Goal: Task Accomplishment & Management: Use online tool/utility

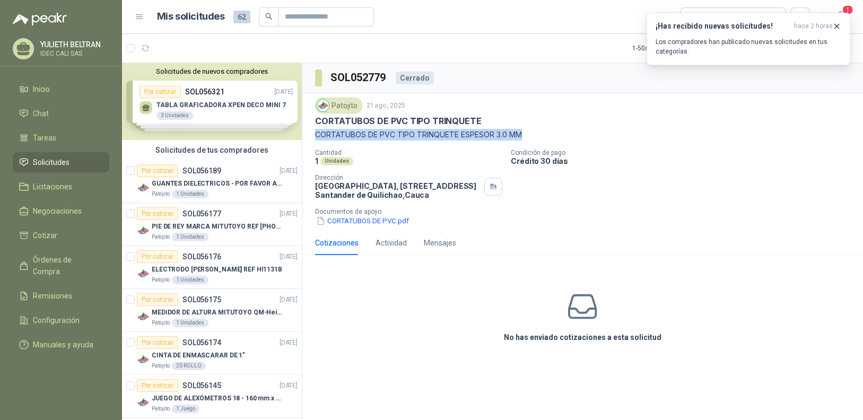
scroll to position [1894, 0]
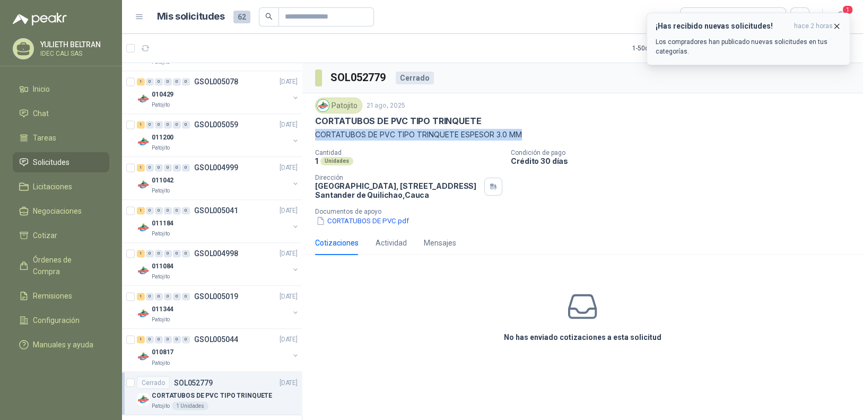
click at [839, 27] on icon "button" at bounding box center [836, 26] width 9 height 9
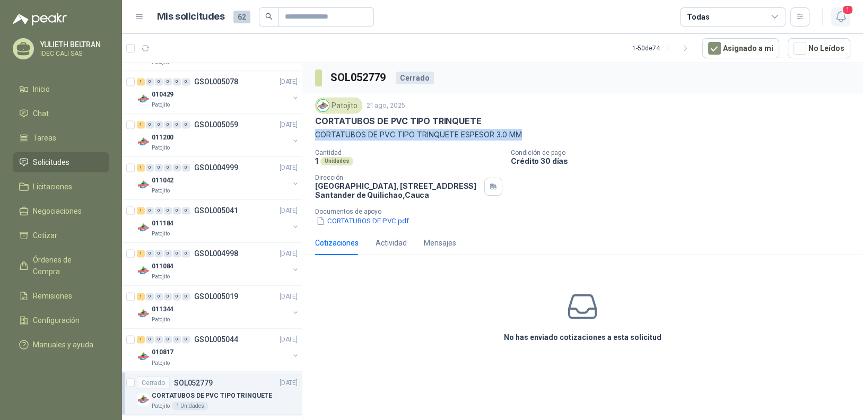
click at [846, 7] on span "1" at bounding box center [848, 10] width 12 height 10
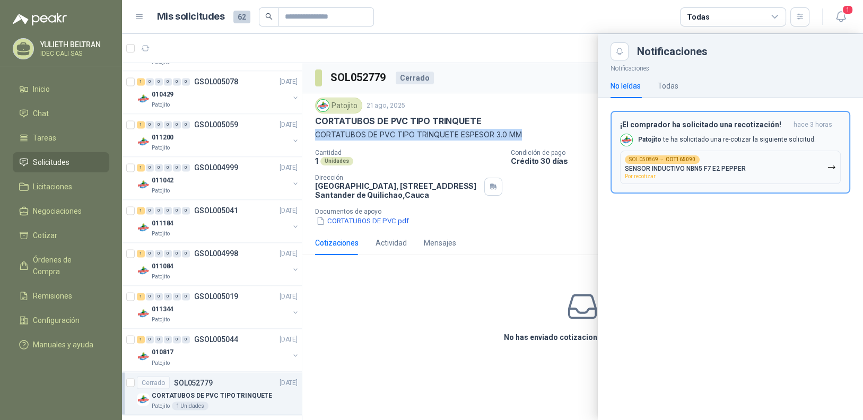
click at [731, 175] on div "SOL050869 → COT165090 SENSOR INDUCTIVO NBN5 F7 E2 PEPPER Por recotizar" at bounding box center [685, 167] width 121 height 24
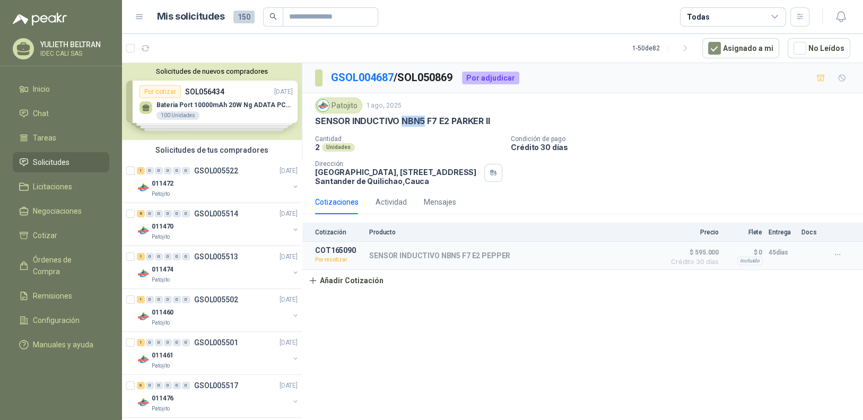
drag, startPoint x: 401, startPoint y: 125, endPoint x: 423, endPoint y: 125, distance: 21.8
click at [423, 125] on p "SENSOR INDUCTIVO NBN5 F7 E2 PARKER II" at bounding box center [402, 121] width 175 height 11
copy p "NBN5"
click at [220, 177] on div "011472" at bounding box center [220, 183] width 137 height 13
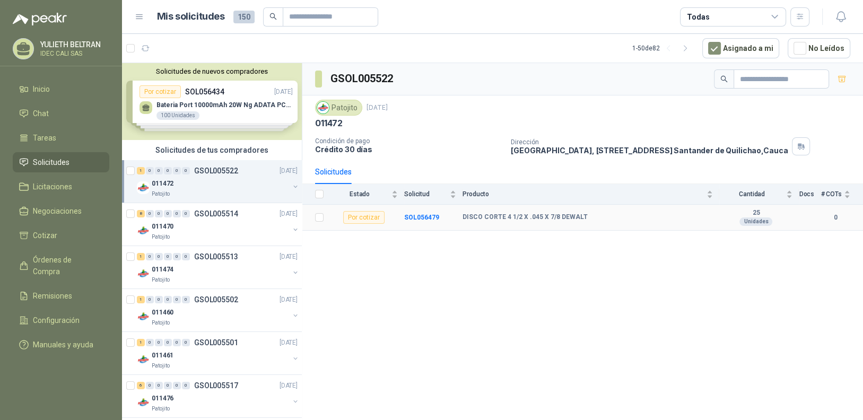
click at [369, 218] on div "Por cotizar" at bounding box center [363, 217] width 41 height 13
click at [315, 216] on td at bounding box center [316, 218] width 28 height 26
click at [412, 218] on b "SOL056479" at bounding box center [421, 217] width 35 height 7
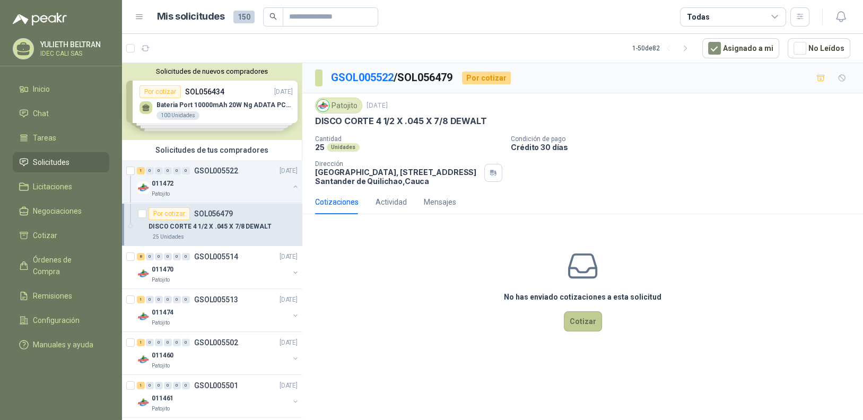
click at [581, 323] on button "Cotizar" at bounding box center [583, 321] width 38 height 20
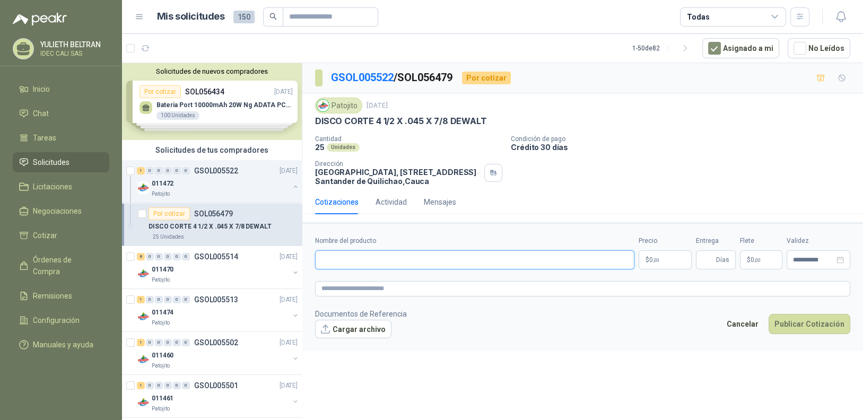
paste input "**********"
click at [327, 261] on input "**********" at bounding box center [474, 259] width 319 height 19
click at [322, 257] on input "**********" at bounding box center [474, 259] width 319 height 19
click at [327, 257] on input "**********" at bounding box center [474, 259] width 319 height 19
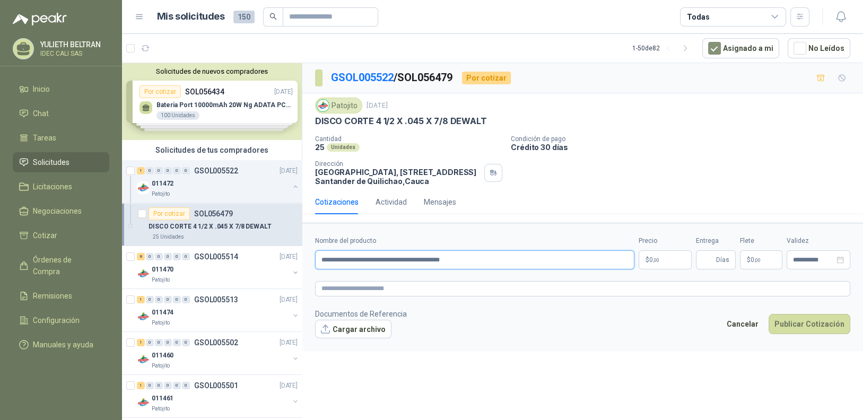
click at [330, 260] on input "**********" at bounding box center [474, 259] width 319 height 19
click at [334, 259] on input "**********" at bounding box center [474, 259] width 319 height 19
click at [336, 259] on input "**********" at bounding box center [474, 259] width 319 height 19
click at [348, 258] on input "**********" at bounding box center [474, 259] width 319 height 19
click at [352, 260] on input "**********" at bounding box center [474, 259] width 319 height 19
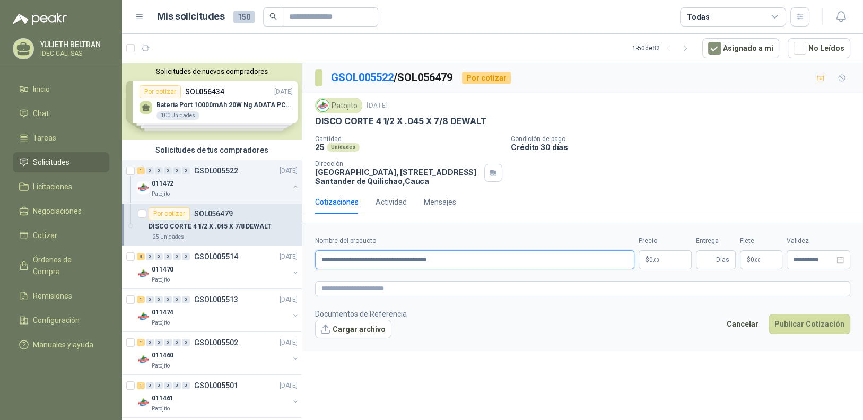
click at [355, 259] on input "**********" at bounding box center [474, 259] width 319 height 19
click at [359, 259] on input "**********" at bounding box center [474, 259] width 319 height 19
click at [463, 262] on input "**********" at bounding box center [474, 259] width 319 height 19
type input "**********"
click at [666, 258] on p "$ 0 ,00" at bounding box center [665, 259] width 53 height 19
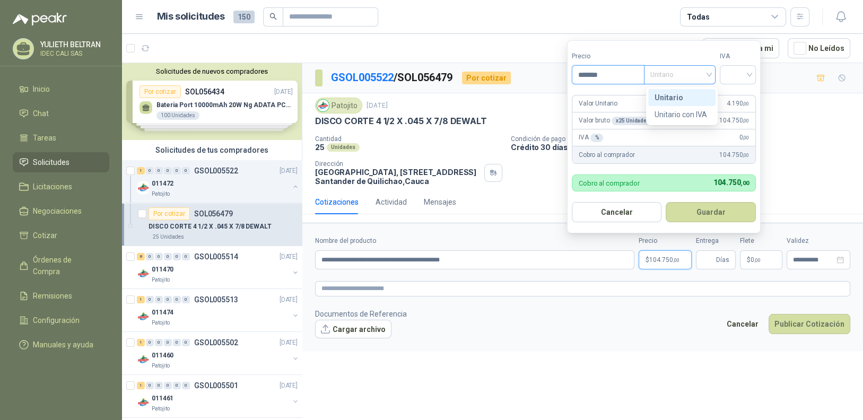
click at [696, 75] on span "Unitario" at bounding box center [679, 75] width 59 height 16
type input "*******"
click at [689, 96] on div "Unitario" at bounding box center [682, 98] width 55 height 12
click at [740, 76] on input "search" at bounding box center [737, 74] width 23 height 16
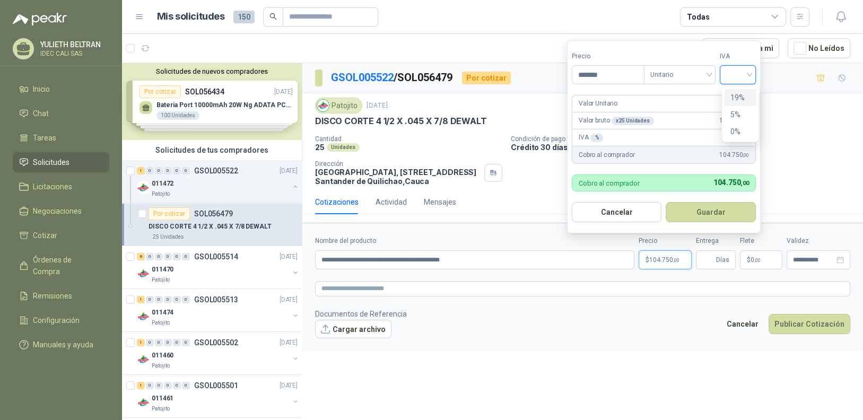
click at [741, 100] on div "19%" at bounding box center [741, 98] width 20 height 12
click at [715, 218] on button "Guardar" at bounding box center [712, 212] width 91 height 20
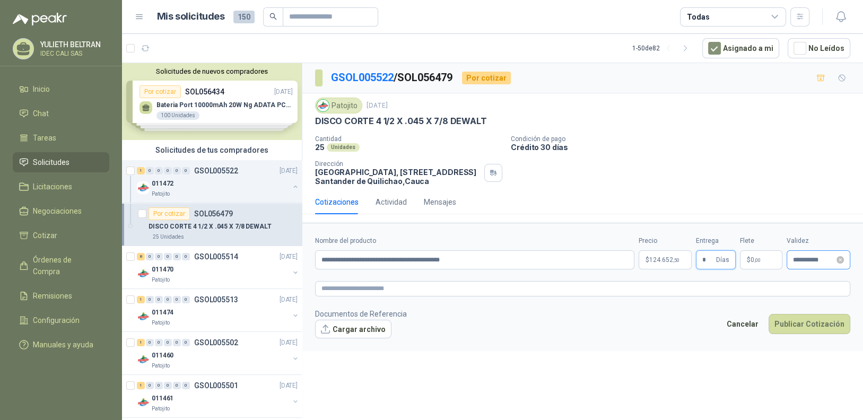
click at [843, 263] on div "**********" at bounding box center [819, 259] width 64 height 19
type input "*"
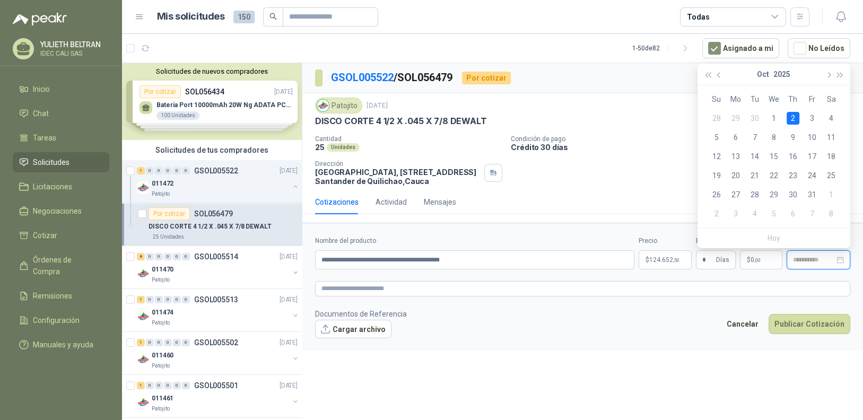
type input "**********"
click at [821, 324] on button "Publicar Cotización" at bounding box center [810, 324] width 82 height 20
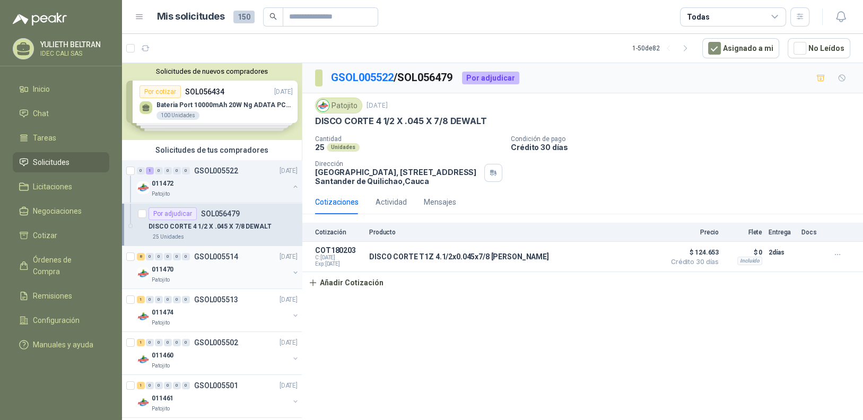
click at [210, 274] on div "011470" at bounding box center [220, 269] width 137 height 13
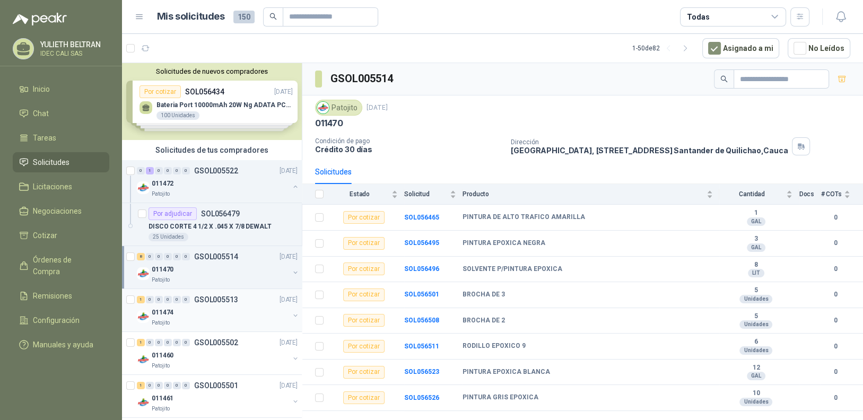
click at [201, 311] on div "011474" at bounding box center [220, 312] width 137 height 13
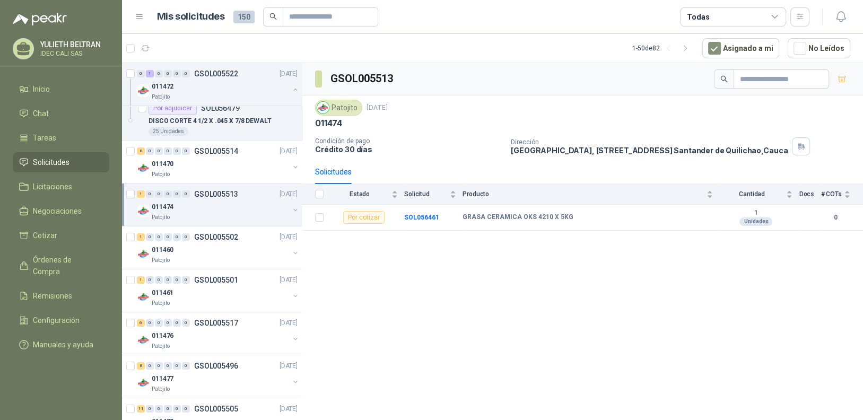
scroll to position [159, 0]
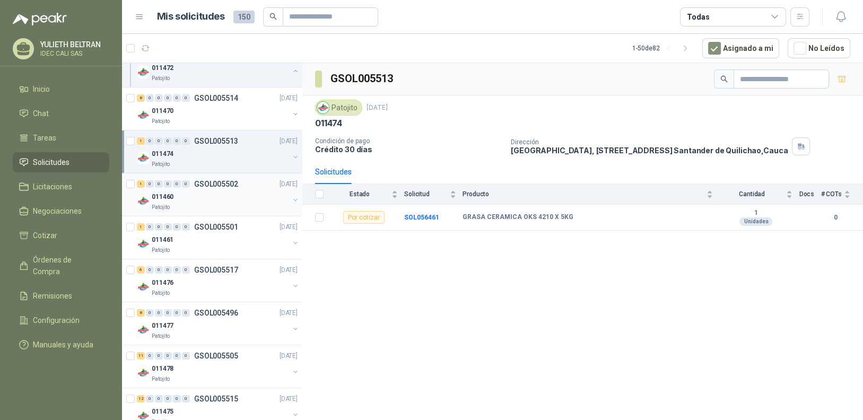
click at [205, 190] on div "011460" at bounding box center [220, 196] width 137 height 13
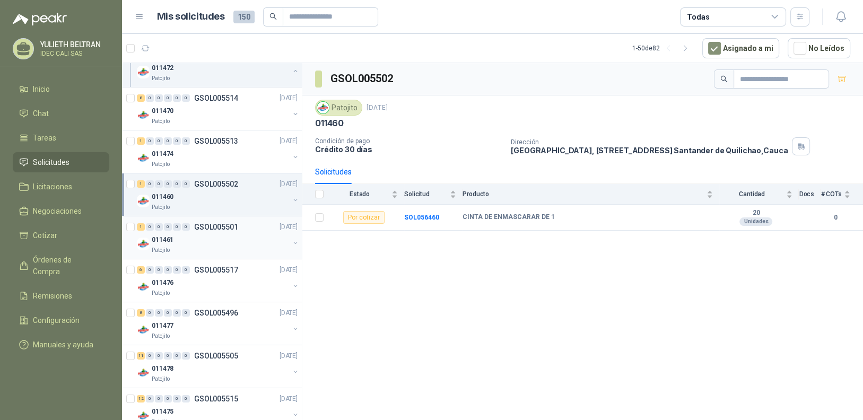
click at [229, 242] on div "011461" at bounding box center [220, 239] width 137 height 13
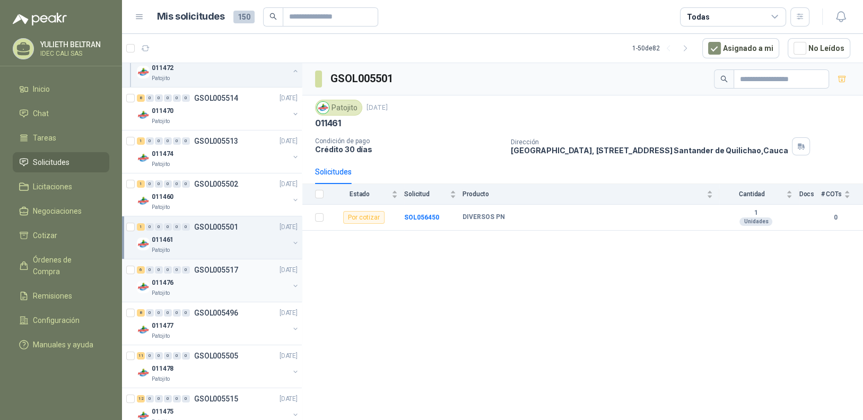
click at [199, 283] on div "011476" at bounding box center [220, 282] width 137 height 13
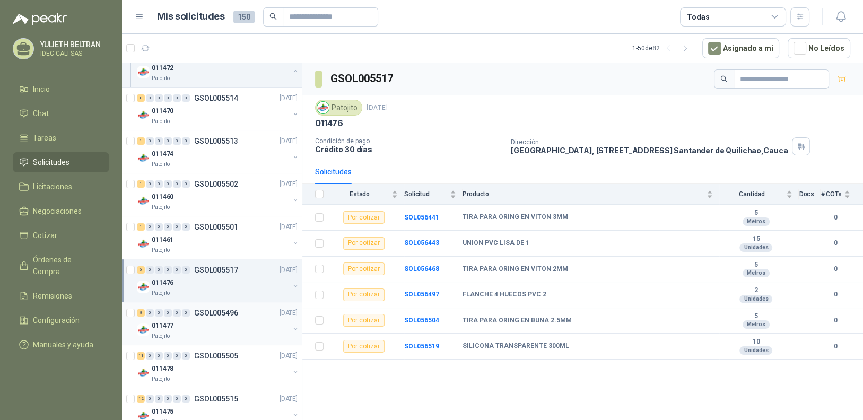
click at [216, 322] on div "011477" at bounding box center [220, 325] width 137 height 13
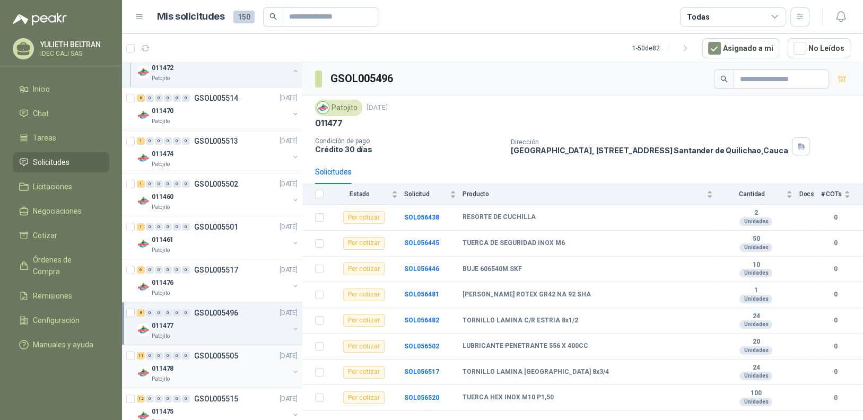
click at [190, 360] on div "11 0 0 0 0 0 GSOL005505 [DATE]" at bounding box center [218, 356] width 163 height 13
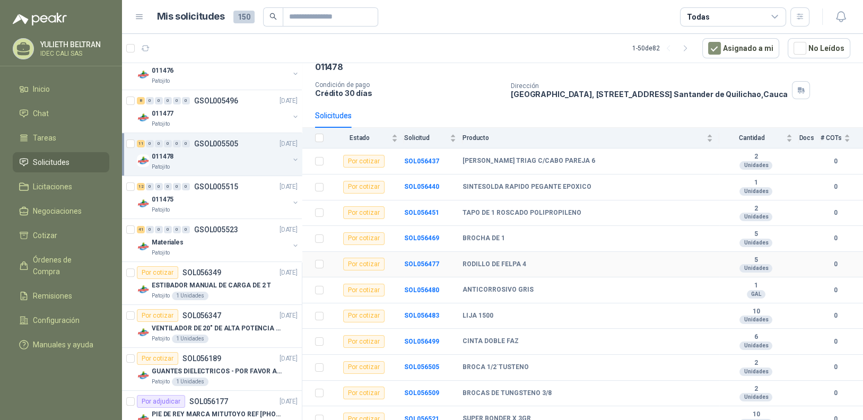
scroll to position [64, 0]
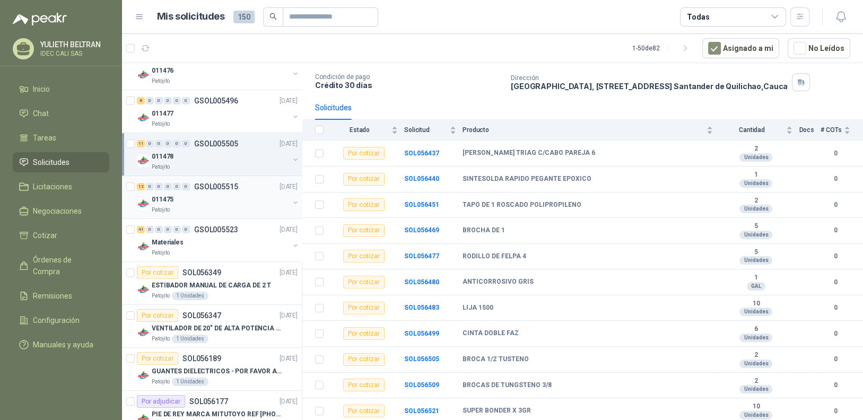
click at [196, 198] on div "011475" at bounding box center [220, 199] width 137 height 13
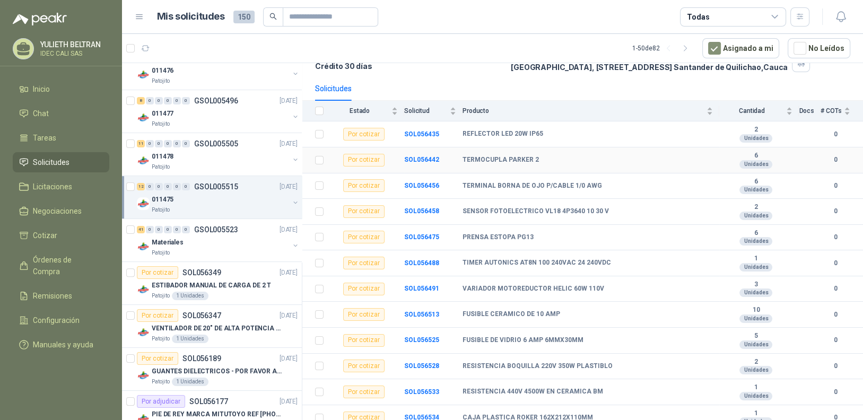
scroll to position [90, 0]
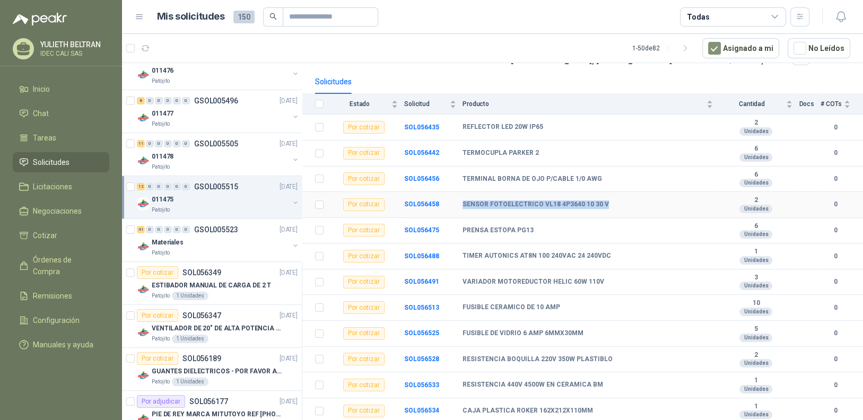
drag, startPoint x: 606, startPoint y: 203, endPoint x: 456, endPoint y: 201, distance: 149.6
click at [456, 201] on tr "Por cotizar SOL056458 SENSOR FOTOELECTRICO VL18 4P3640 10 30 V 2 Unidades 0" at bounding box center [582, 205] width 561 height 26
copy tr "SENSOR FOTOELECTRICO VL18 4P3640 10 30 V"
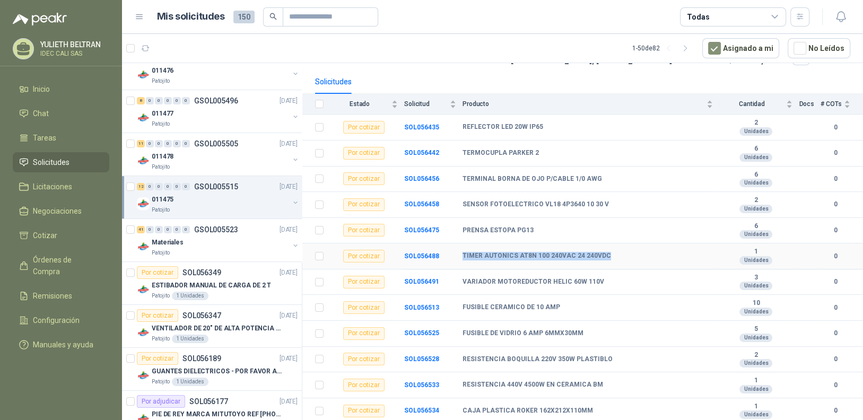
drag, startPoint x: 608, startPoint y: 257, endPoint x: 456, endPoint y: 256, distance: 152.3
click at [456, 256] on tr "Por cotizar SOL056488 TIMER AUTONICS AT8N 100 240VAC 24 240VDC 1 Unidades 0" at bounding box center [582, 257] width 561 height 26
copy tr "TIMER AUTONICS AT8N 100 240VAC 24 240VDC"
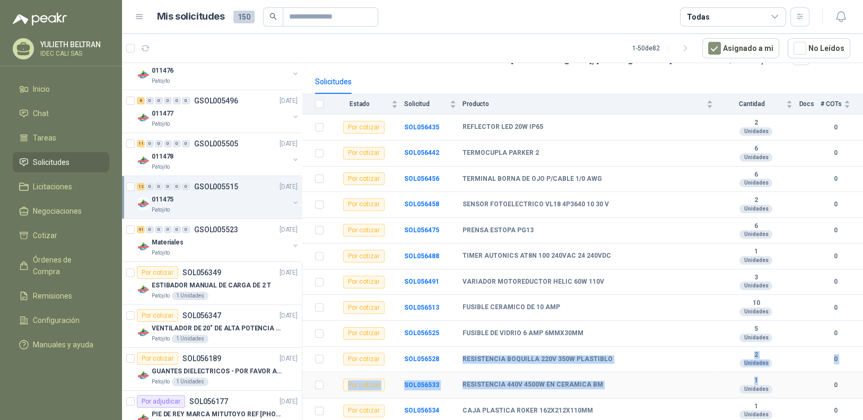
drag, startPoint x: 459, startPoint y: 357, endPoint x: 735, endPoint y: 376, distance: 277.1
click at [757, 383] on tbody "Por cotizar SOL056435 REFLECTOR LED 20W IP65 2 Unidades 0 Por cotizar SOL056442…" at bounding box center [582, 269] width 561 height 309
click at [653, 368] on td "RESISTENCIA BOQUILLA 220V 350W PLASTIBLO" at bounding box center [591, 360] width 257 height 26
click at [630, 387] on div "RESISTENCIA 440V 4500W EN CERAMICA BM" at bounding box center [588, 385] width 250 height 8
drag, startPoint x: 463, startPoint y: 359, endPoint x: 597, endPoint y: 381, distance: 135.6
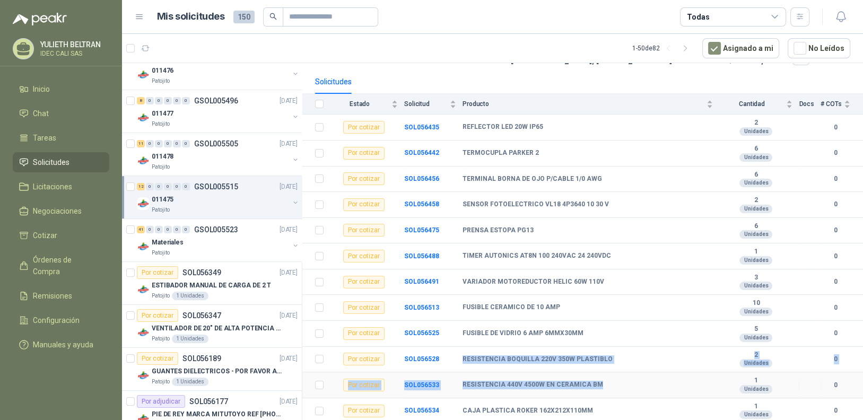
click at [597, 381] on tbody "Por cotizar SOL056435 REFLECTOR LED 20W IP65 2 Unidades 0 Por cotizar SOL056442…" at bounding box center [582, 269] width 561 height 309
click at [424, 358] on b "SOL056528" at bounding box center [421, 358] width 35 height 7
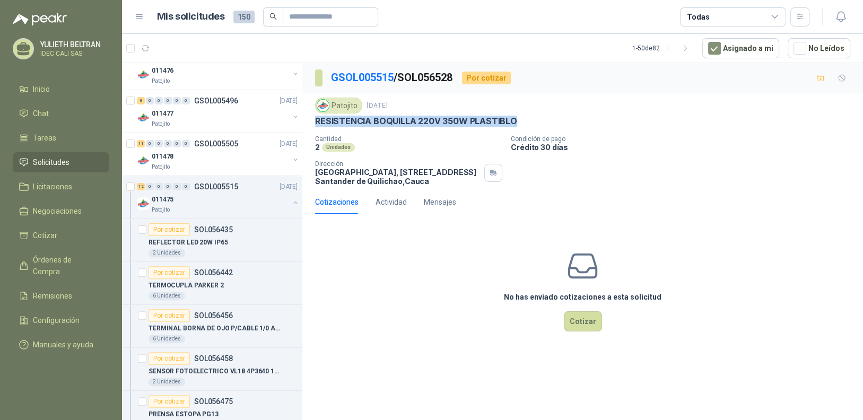
drag, startPoint x: 517, startPoint y: 119, endPoint x: 314, endPoint y: 119, distance: 203.7
click at [314, 119] on div "Patojito [DATE] RESISTENCIA BOQUILLA 220V 350W PLASTIBLO Cantidad 2 Unidades Co…" at bounding box center [582, 141] width 561 height 97
click at [449, 272] on div "No has enviado cotizaciones a esta solicitud Cotizar" at bounding box center [582, 290] width 561 height 135
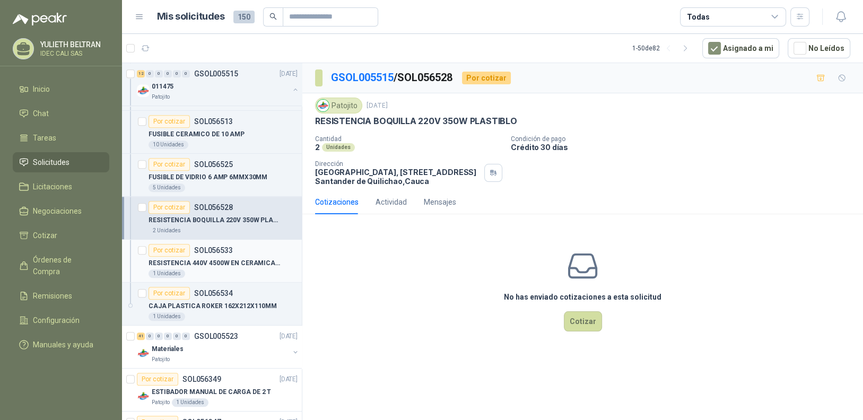
scroll to position [795, 0]
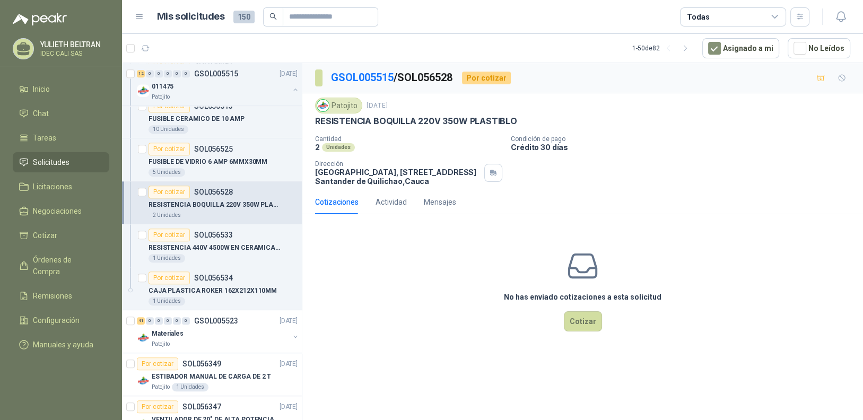
click at [198, 204] on p "RESISTENCIA BOQUILLA 220V 350W PLASTIBLO" at bounding box center [215, 205] width 132 height 10
click at [215, 200] on p "RESISTENCIA BOQUILLA 220V 350W PLASTIBLO" at bounding box center [215, 205] width 132 height 10
click at [218, 231] on p "SOL056533" at bounding box center [213, 234] width 39 height 7
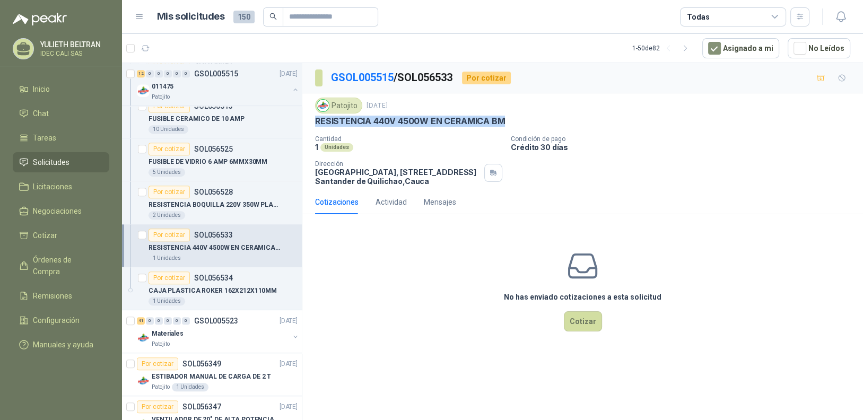
drag, startPoint x: 517, startPoint y: 120, endPoint x: 317, endPoint y: 123, distance: 199.5
click at [317, 123] on div "RESISTENCIA 440V 4500W EN CERAMICA BM" at bounding box center [582, 121] width 535 height 11
drag, startPoint x: 370, startPoint y: 117, endPoint x: 552, endPoint y: 93, distance: 183.5
click at [552, 92] on div "GSOL005515 / SOL056533 Por cotizar" at bounding box center [582, 78] width 561 height 30
drag, startPoint x: 488, startPoint y: 121, endPoint x: 409, endPoint y: 116, distance: 79.8
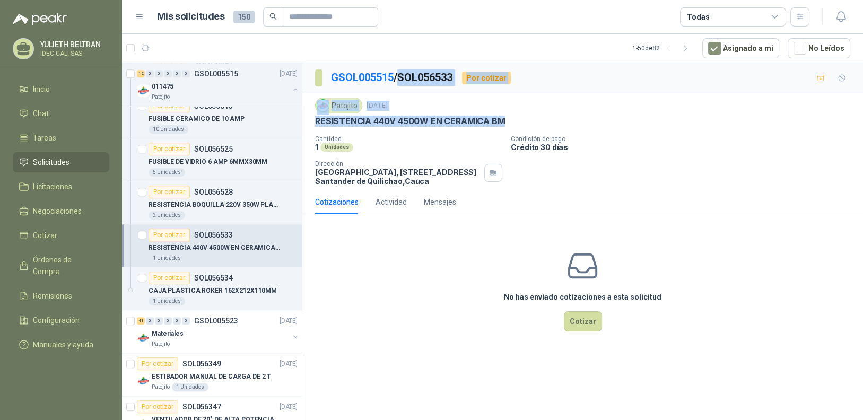
click at [405, 82] on div "GSOL005515 / SOL056533 Por cotizar Patojito [DATE] RESISTENCIA 440V 4500W EN CE…" at bounding box center [582, 210] width 561 height 295
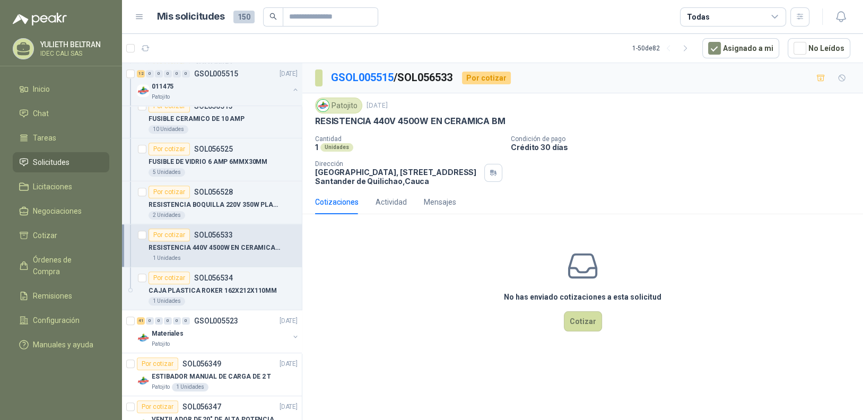
click at [413, 142] on p "Cantidad" at bounding box center [408, 138] width 187 height 7
click at [333, 300] on div "No has enviado cotizaciones a esta solicitud Cotizar" at bounding box center [582, 290] width 561 height 135
click at [235, 201] on p "RESISTENCIA BOQUILLA 220V 350W PLASTIBLO" at bounding box center [215, 205] width 132 height 10
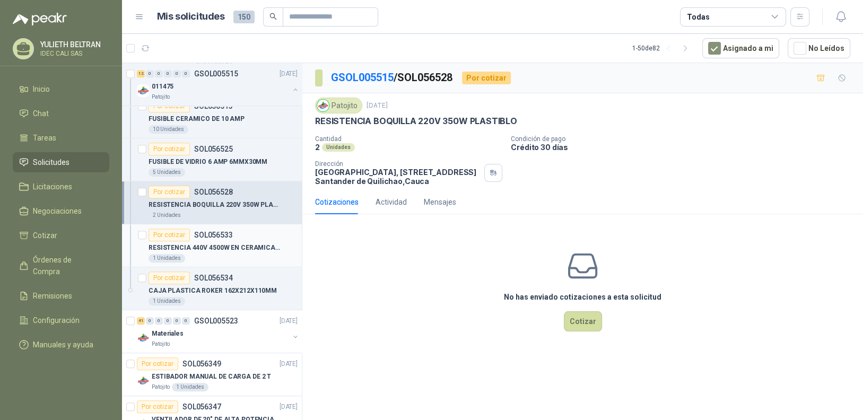
click at [215, 243] on p "RESISTENCIA 440V 4500W EN CERAMICA BM" at bounding box center [215, 248] width 132 height 10
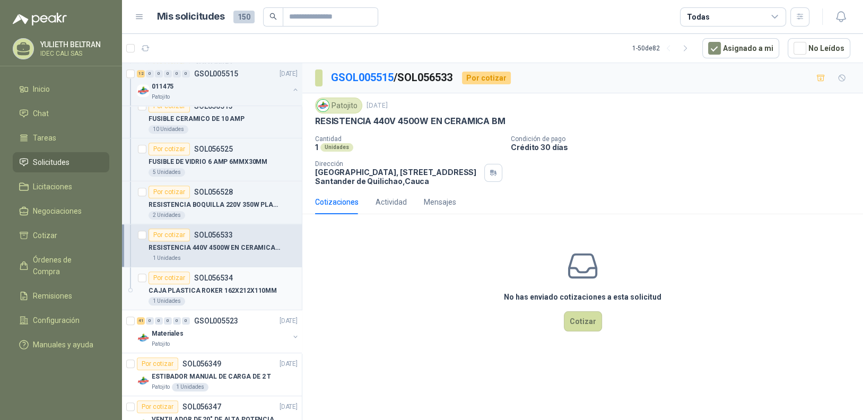
click at [225, 276] on p "SOL056534" at bounding box center [213, 277] width 39 height 7
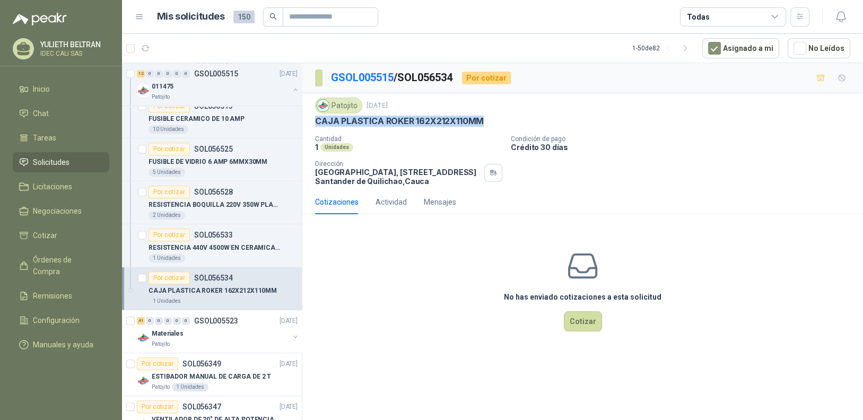
drag, startPoint x: 459, startPoint y: 120, endPoint x: 317, endPoint y: 119, distance: 141.7
click at [317, 119] on div "CAJA PLASTICA ROKER 162X212X110MM" at bounding box center [582, 121] width 535 height 11
copy p "CAJA PLASTICA ROKER 162X212X110MM"
click at [208, 333] on div "Materiales" at bounding box center [220, 333] width 137 height 13
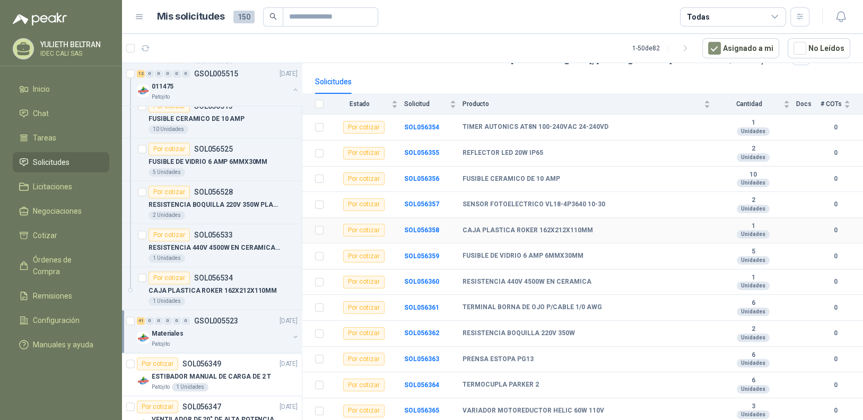
scroll to position [106, 0]
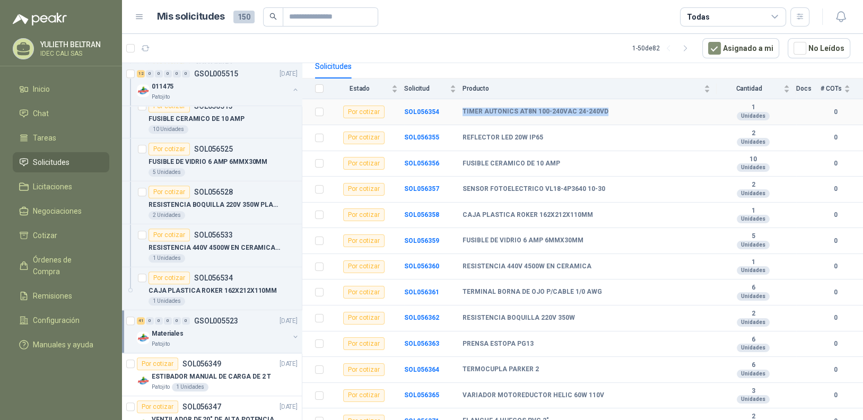
drag, startPoint x: 603, startPoint y: 108, endPoint x: 464, endPoint y: 108, distance: 139.5
click at [464, 108] on div "TIMER AUTONICS AT8N 100-240VAC 24-240VD" at bounding box center [587, 112] width 248 height 8
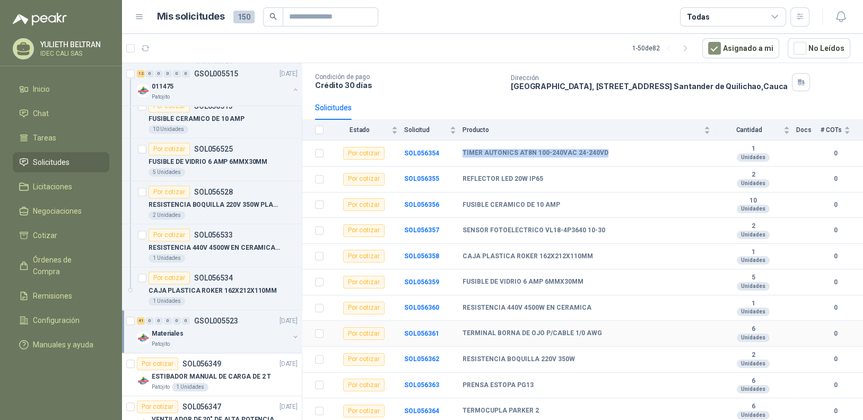
scroll to position [53, 0]
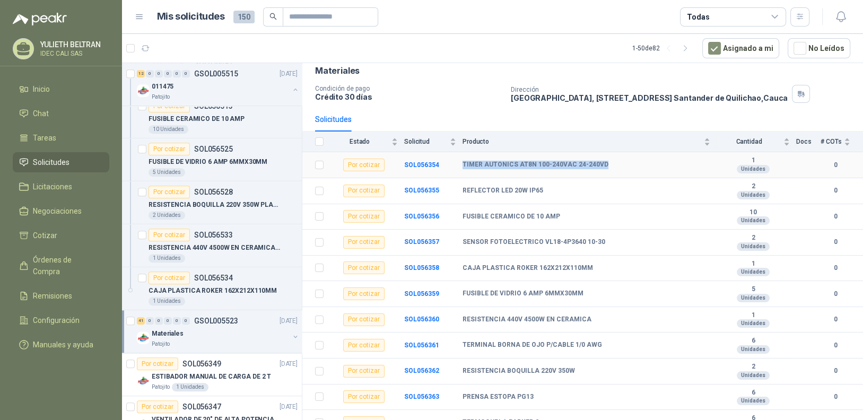
copy b "TIMER AUTONICS AT8N 100-240VAC 24-240VD"
drag, startPoint x: 483, startPoint y: 187, endPoint x: 467, endPoint y: 187, distance: 15.4
click at [459, 186] on tr "Por cotizar SOL056355 REFLECTOR LED 20W IP65 2 Unidades 0" at bounding box center [582, 191] width 561 height 26
copy tr "REFLECTOR LED 20W IP65"
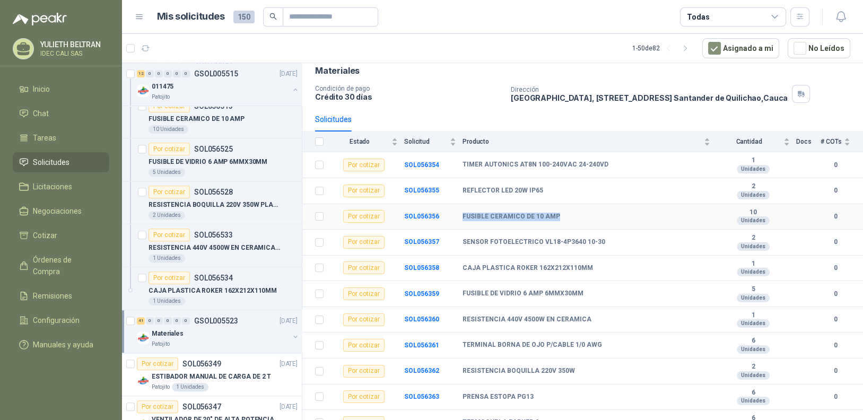
drag, startPoint x: 559, startPoint y: 216, endPoint x: 461, endPoint y: 213, distance: 97.7
click at [461, 213] on tr "Por cotizar SOL056356 FUSIBLE CERAMICO DE 10 AMP 10 Unidades 0" at bounding box center [582, 217] width 561 height 26
copy tr "FUSIBLE CERAMICO DE 10 AMP"
click at [591, 265] on div "CAJA PLASTICA ROKER 162X212X110MM" at bounding box center [587, 268] width 248 height 8
click at [582, 291] on div "FUSIBLE DE VIDRIO 6 AMP 6MMX30MM" at bounding box center [587, 294] width 248 height 8
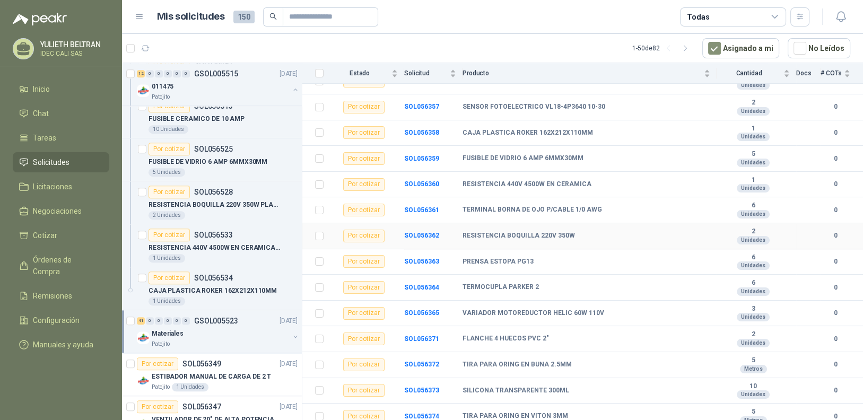
scroll to position [212, 0]
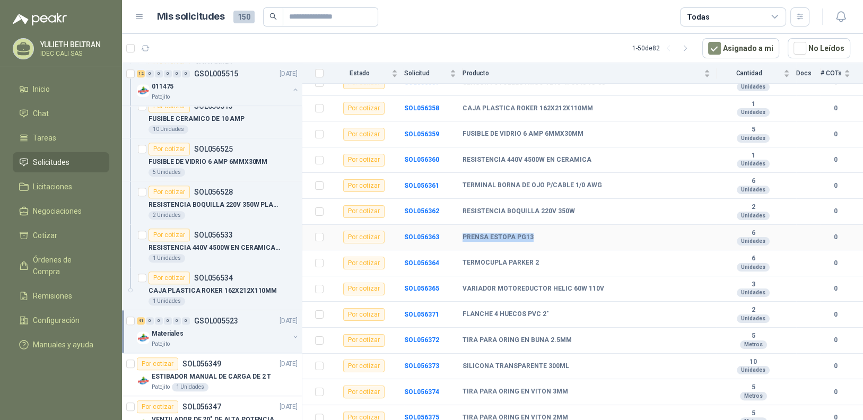
drag, startPoint x: 532, startPoint y: 238, endPoint x: 464, endPoint y: 238, distance: 67.4
click at [464, 238] on div "PRENSA ESTOPA PG13" at bounding box center [587, 237] width 248 height 8
copy b "PRENSA ESTOPA PG13"
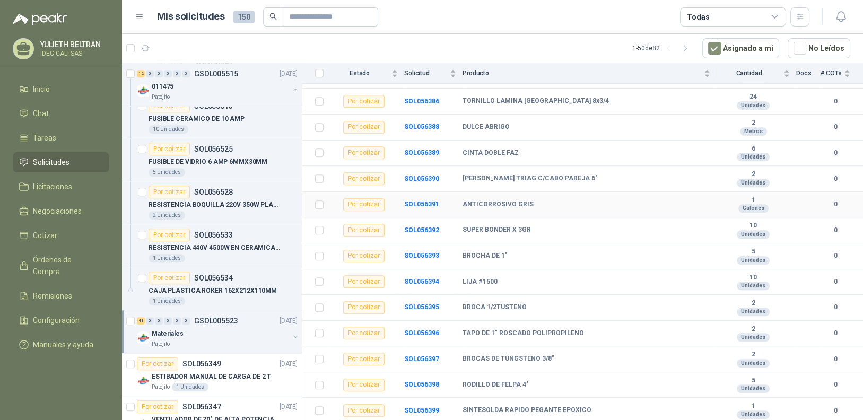
scroll to position [842, 0]
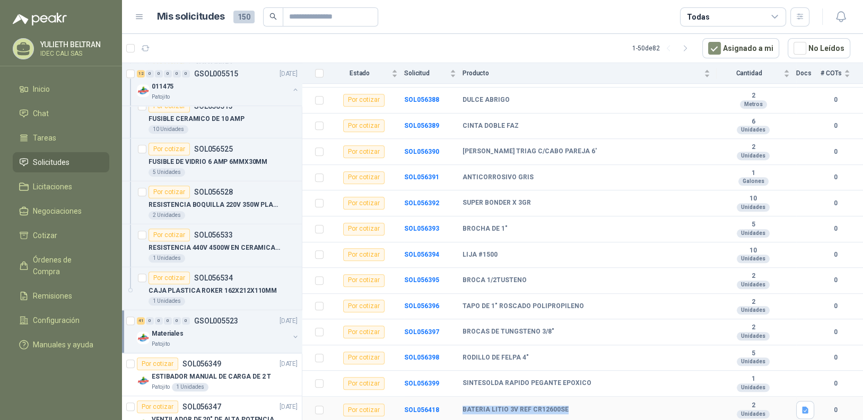
drag, startPoint x: 563, startPoint y: 410, endPoint x: 446, endPoint y: 409, distance: 116.7
click at [446, 409] on tr "Por cotizar SOL056418 BATERIA LITIO 3V REF CR12600SE 2 Unidades 0" at bounding box center [582, 410] width 561 height 27
copy tr "BATERIA LITIO 3V REF CR12600SE"
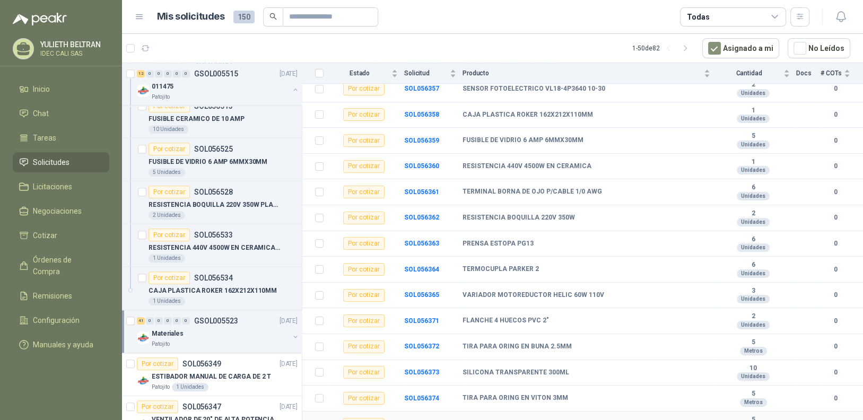
scroll to position [205, 0]
drag, startPoint x: 596, startPoint y: 192, endPoint x: 454, endPoint y: 197, distance: 142.8
click at [454, 197] on tr "Por cotizar SOL056361 TERMINAL [PERSON_NAME] P/CABLE 1/0 AWG 6 Unidades 0" at bounding box center [582, 193] width 561 height 26
copy tr "TERMINAL BORNA DE OJO P/CABLE 1/0 AWG"
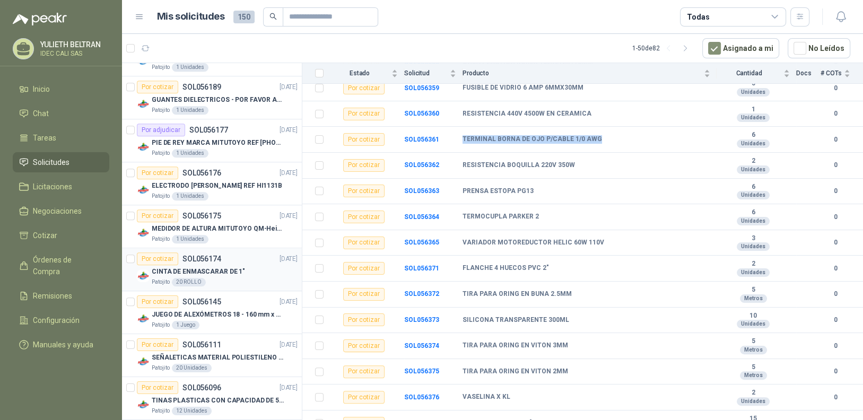
scroll to position [1114, 0]
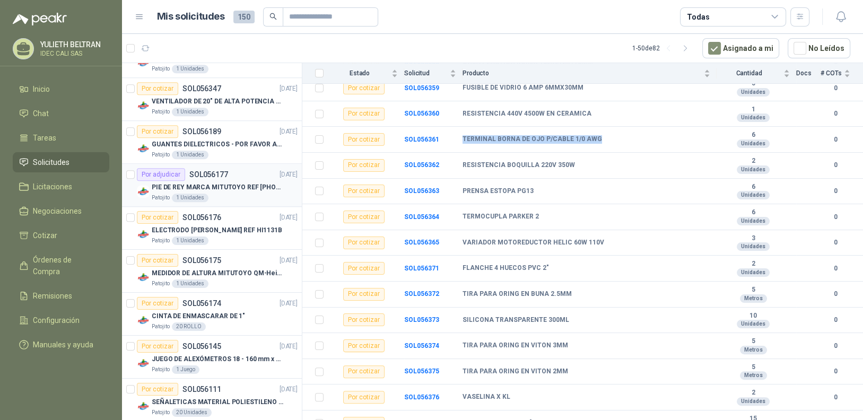
click at [216, 183] on p "PIE DE REY MARCA MITUTOYO REF [PHONE_NUMBER]" at bounding box center [218, 188] width 132 height 10
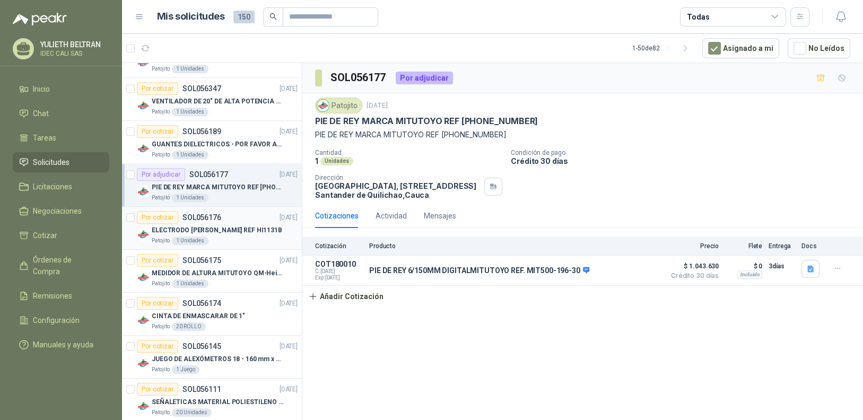
click at [212, 230] on p "ELECTRODO [PERSON_NAME] REF HI1131B" at bounding box center [217, 230] width 131 height 10
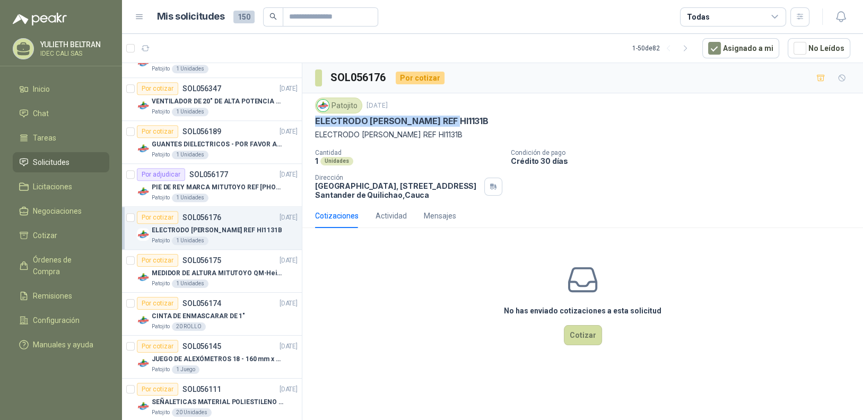
drag, startPoint x: 458, startPoint y: 122, endPoint x: 313, endPoint y: 125, distance: 145.4
click at [313, 125] on div "Patojito [DATE] ELECTRODO [PERSON_NAME] REF HI1131B ELECTRODO [PERSON_NAME] REF…" at bounding box center [582, 148] width 561 height 110
click at [209, 268] on p "MEDIDOR DE ALTURA MITUTOYO QM-Height 518-245" at bounding box center [218, 273] width 132 height 10
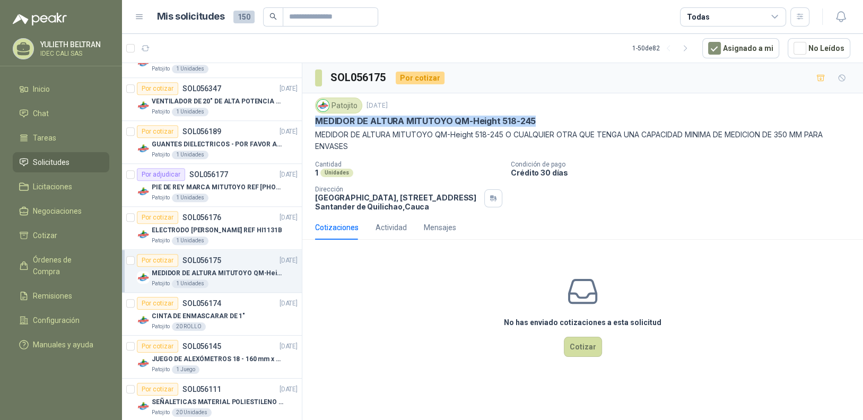
drag, startPoint x: 488, startPoint y: 119, endPoint x: 308, endPoint y: 120, distance: 180.4
click at [308, 120] on div "Patojito [DATE] MEDIDOR DE ALTURA MITUTOYO QM-Height 518-245 MEDIDOR DE ALTURA …" at bounding box center [582, 154] width 561 height 122
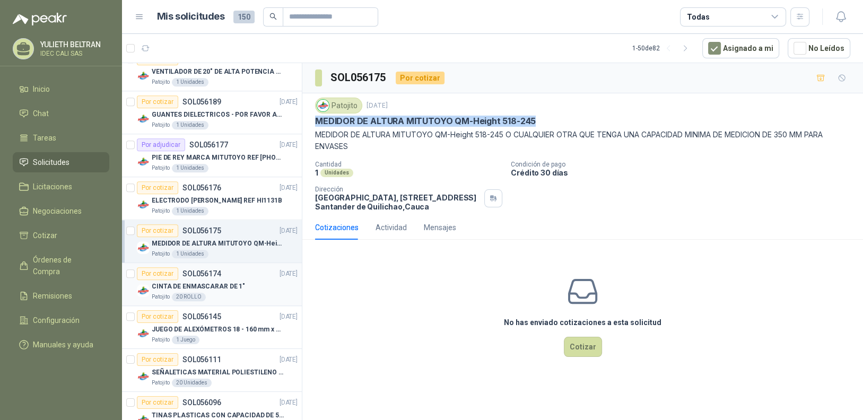
scroll to position [1220, 0]
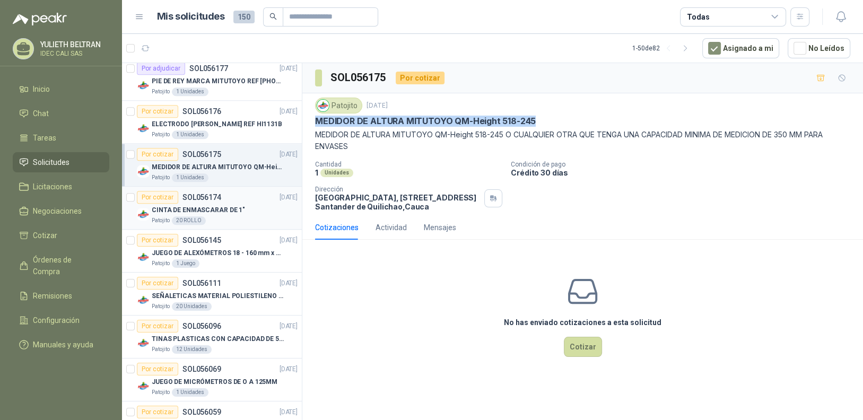
click at [232, 216] on div "Patojito 20 ROLLO" at bounding box center [225, 220] width 146 height 8
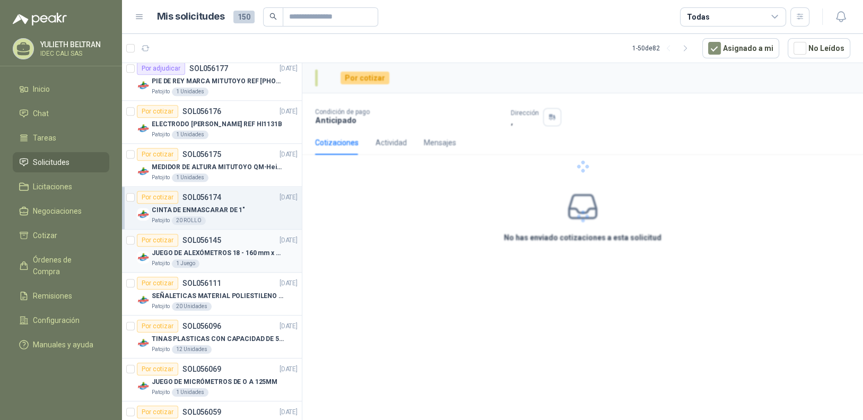
click at [226, 260] on div "Patojito 1 Juego" at bounding box center [225, 263] width 146 height 8
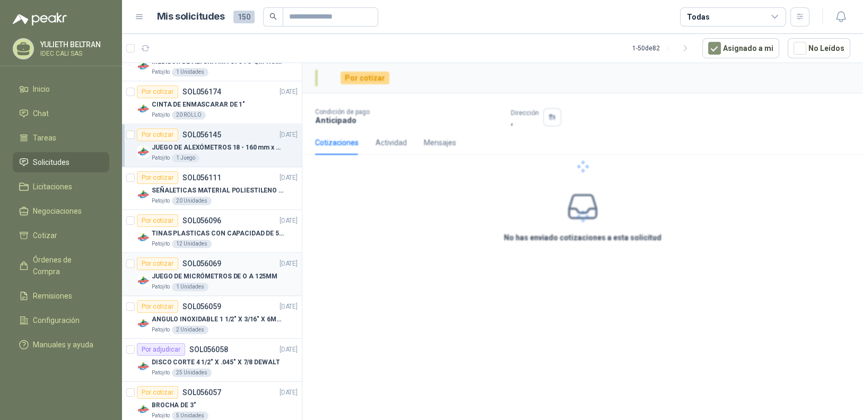
scroll to position [1326, 0]
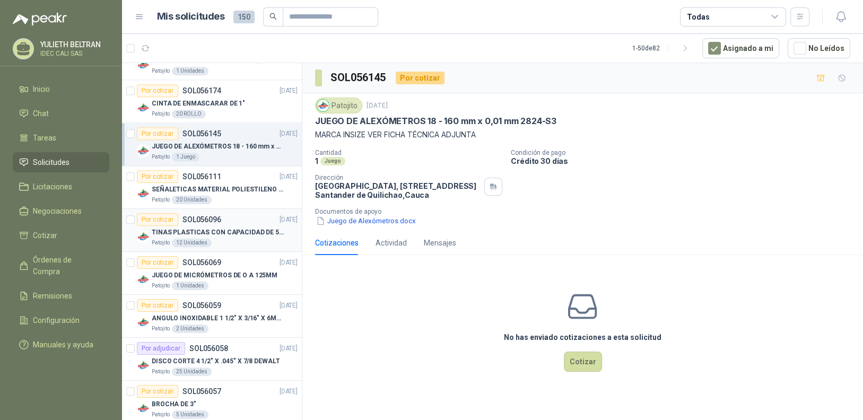
click at [232, 228] on p "TINAS PLASTICAS CON CAPACIDAD DE 50 KG" at bounding box center [218, 233] width 132 height 10
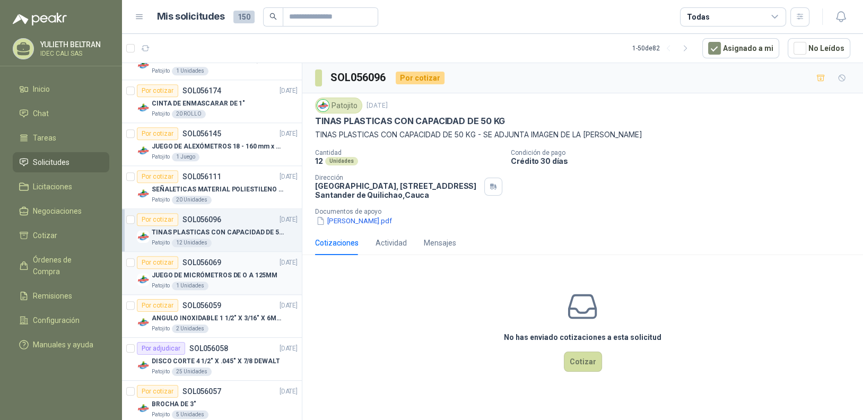
click at [233, 272] on p "JUEGO DE MICRÓMETROS DE O A 125MM" at bounding box center [215, 276] width 126 height 10
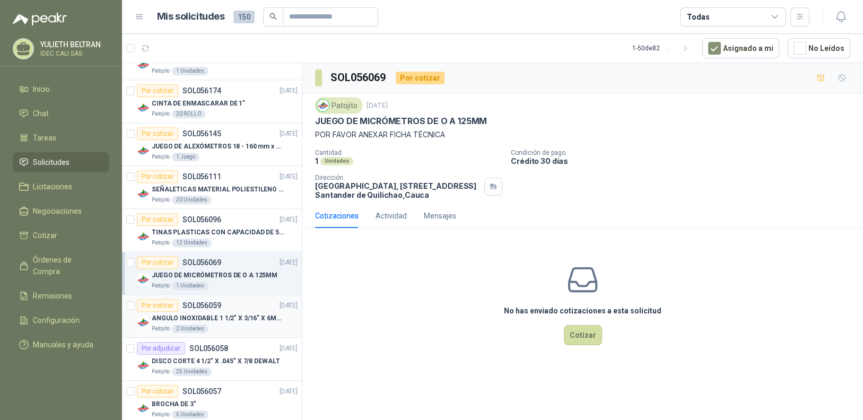
click at [228, 325] on div "Patojito 2 Unidades" at bounding box center [225, 329] width 146 height 8
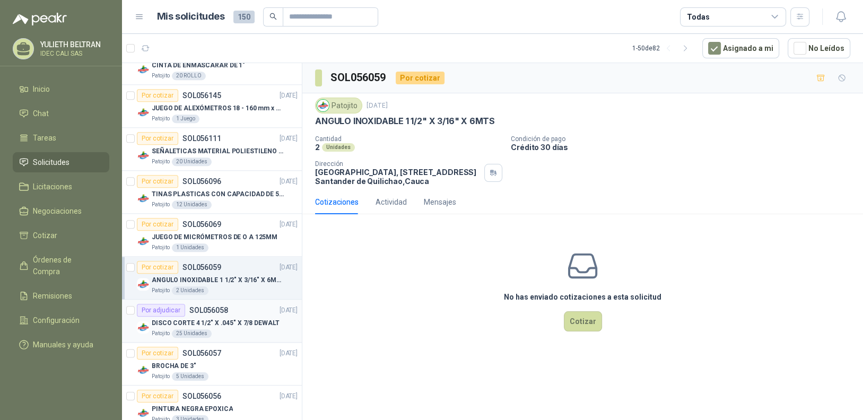
scroll to position [1485, 0]
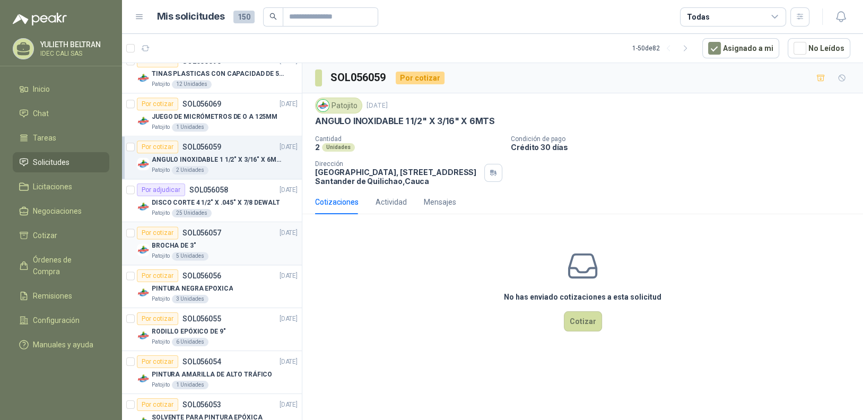
click at [236, 242] on div "BROCHA DE 3"" at bounding box center [225, 245] width 146 height 13
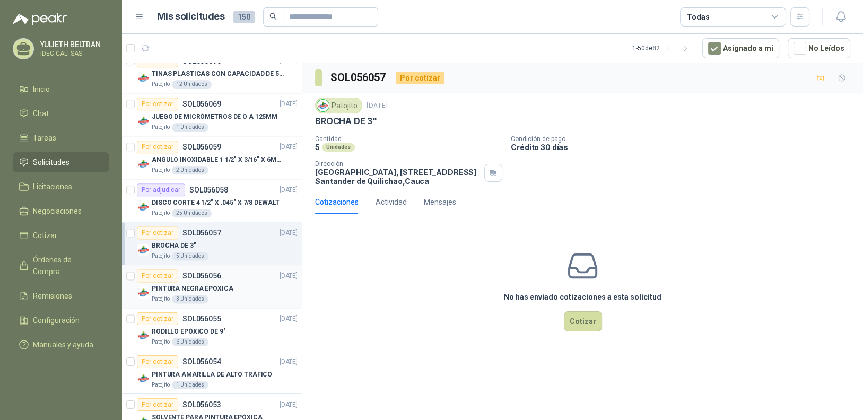
click at [231, 283] on div "PINTURA NEGRA EPOXICA" at bounding box center [225, 288] width 146 height 13
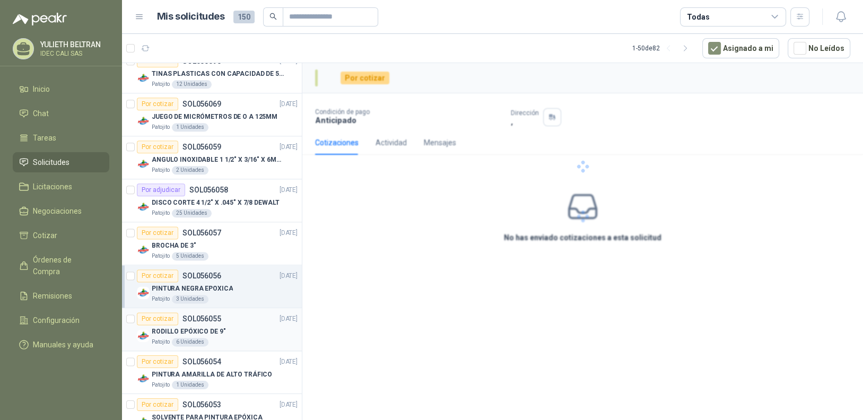
click at [229, 332] on div "RODILLO EPÓXICO DE 9"" at bounding box center [225, 331] width 146 height 13
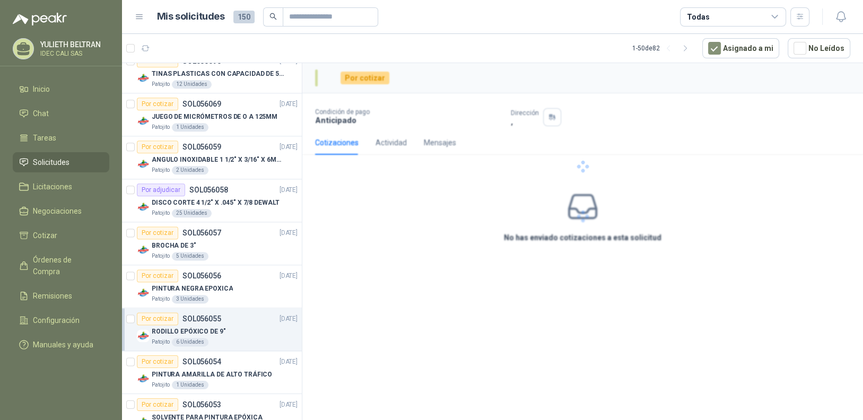
scroll to position [1645, 0]
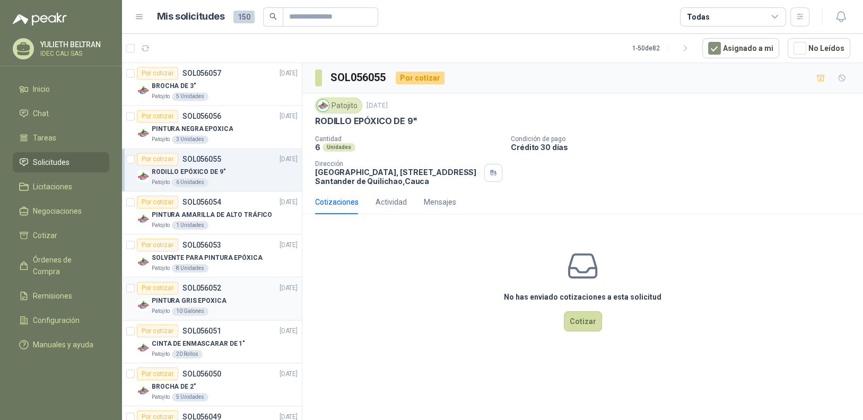
drag, startPoint x: 225, startPoint y: 252, endPoint x: 235, endPoint y: 294, distance: 43.1
click at [225, 253] on p "SOLVENTE PARA PINTURA EPÓXICA" at bounding box center [207, 258] width 111 height 10
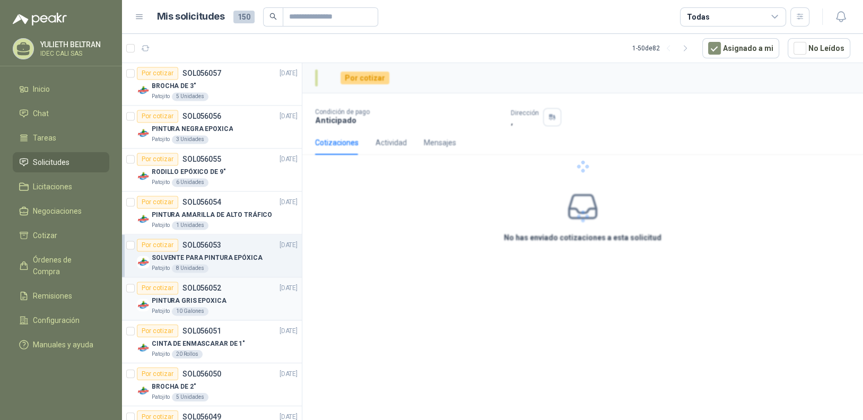
drag, startPoint x: 236, startPoint y: 302, endPoint x: 232, endPoint y: 308, distance: 6.5
click at [234, 307] on div "Patojito 10 Galones" at bounding box center [225, 311] width 146 height 8
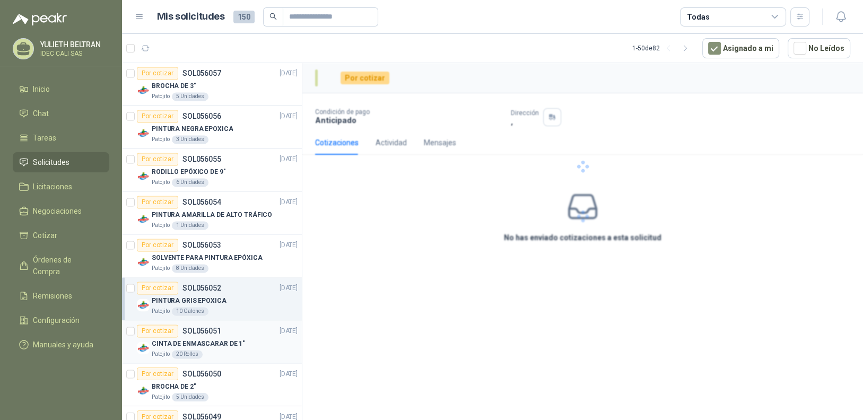
click at [226, 350] on div "Patojito 20 Rollos" at bounding box center [225, 354] width 146 height 8
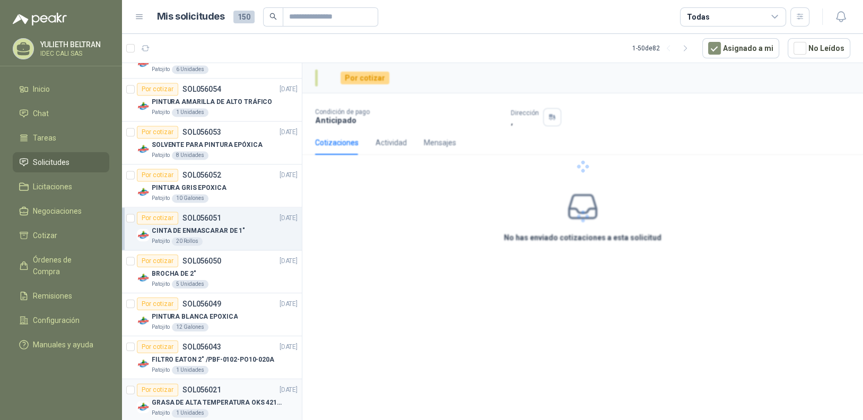
scroll to position [1804, 0]
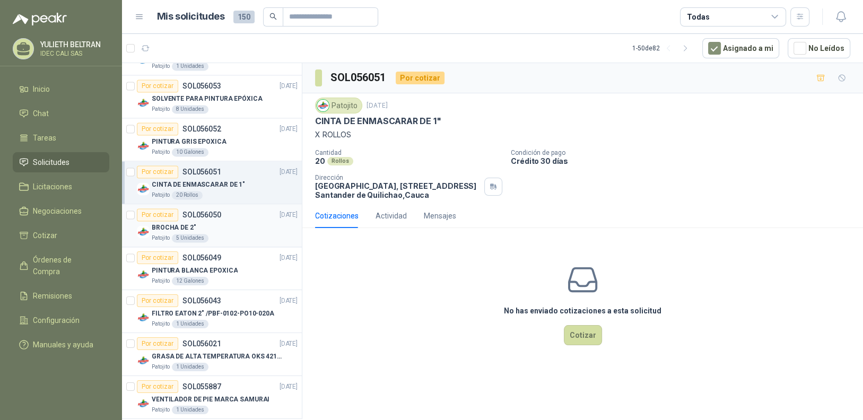
click at [225, 224] on div "BROCHA DE 2"" at bounding box center [225, 227] width 146 height 13
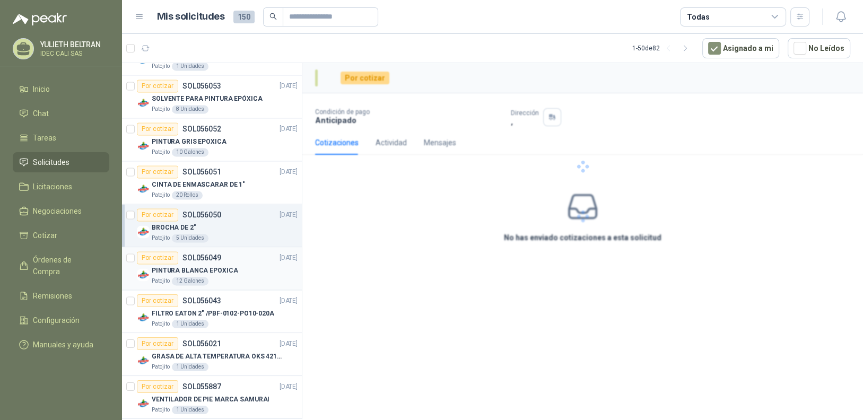
click at [237, 277] on div "Patojito 12 Galones" at bounding box center [225, 281] width 146 height 8
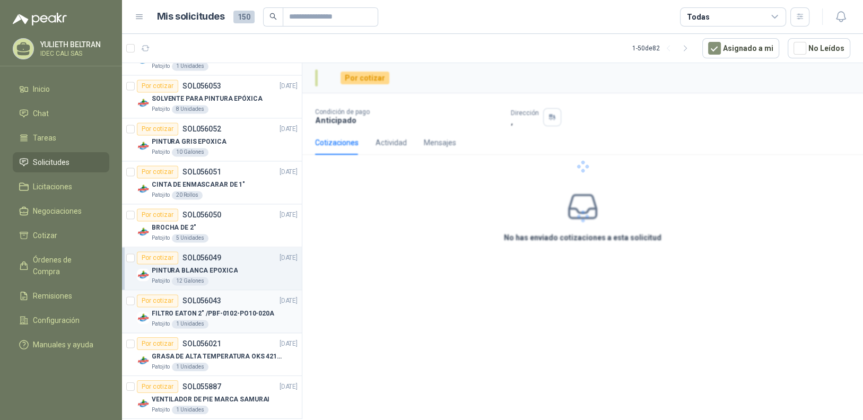
click at [237, 310] on p "FILTRO EATON 2" /PBF-0102-PO10-020A" at bounding box center [213, 314] width 123 height 10
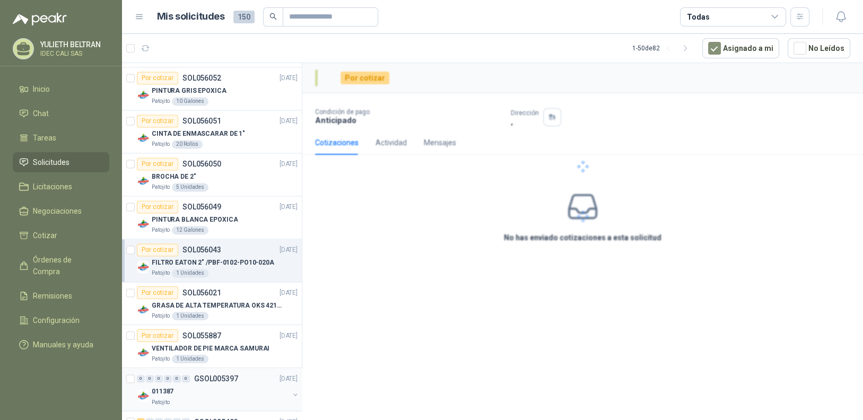
scroll to position [1910, 0]
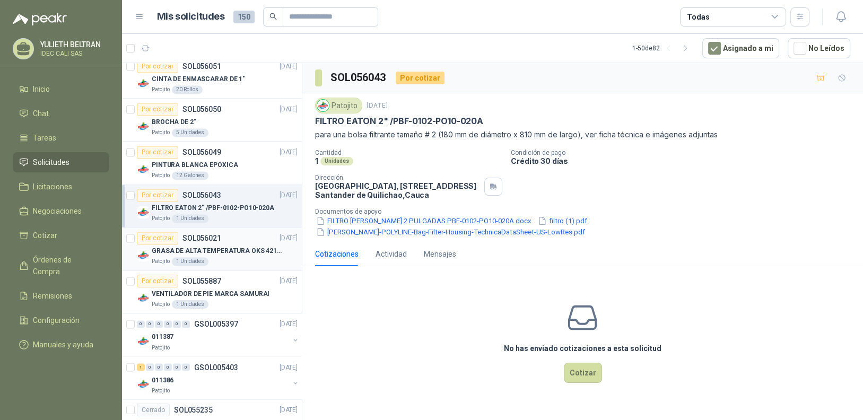
click at [238, 257] on div "Patojito 1 Unidades" at bounding box center [225, 261] width 146 height 8
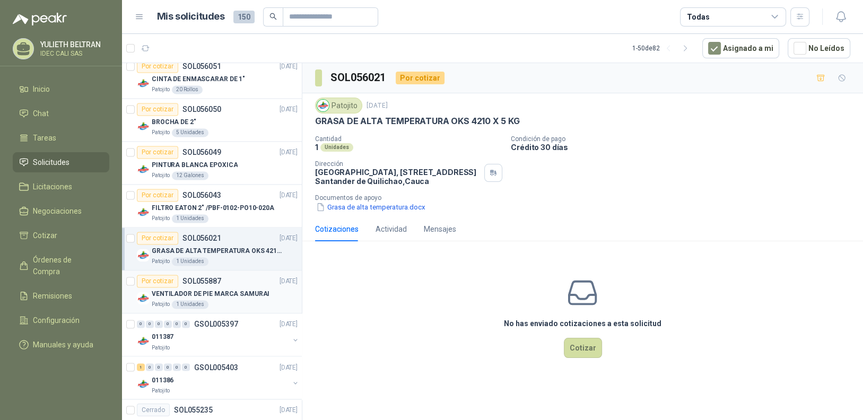
click at [250, 300] on div "Patojito 1 Unidades" at bounding box center [225, 304] width 146 height 8
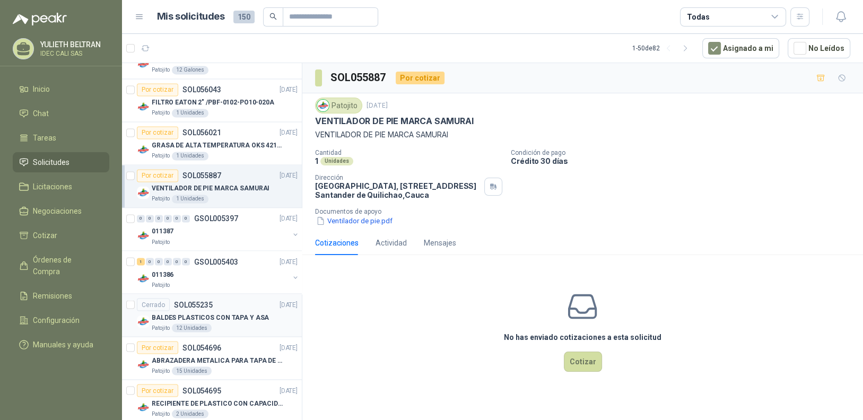
scroll to position [2016, 0]
click at [231, 227] on div "011387" at bounding box center [220, 230] width 137 height 13
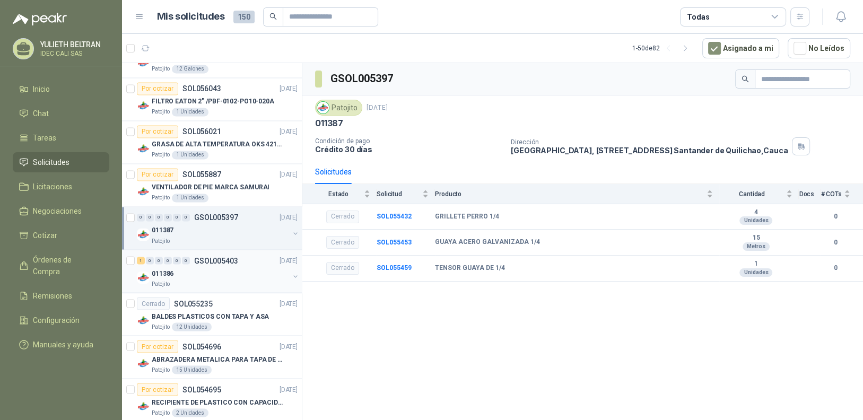
click at [234, 271] on div "011386" at bounding box center [220, 273] width 137 height 13
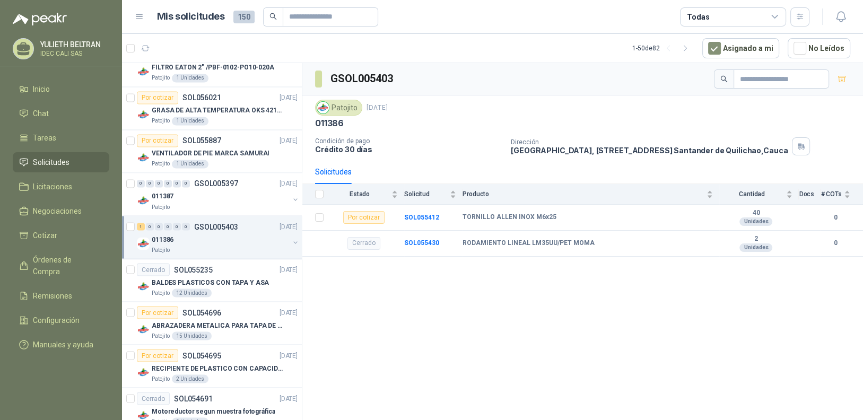
scroll to position [2122, 0]
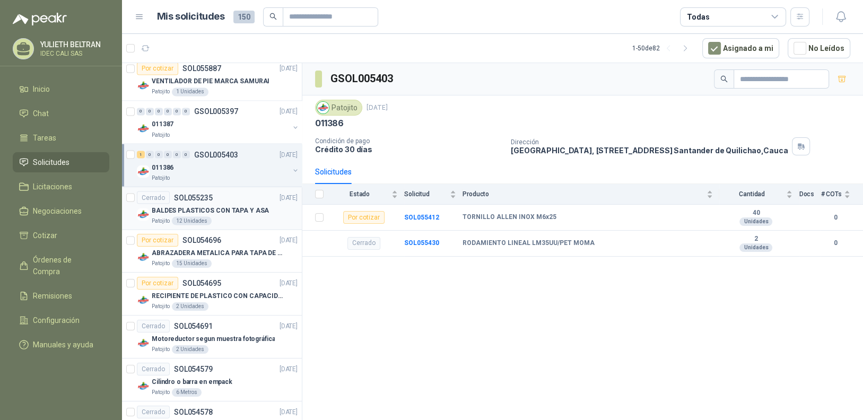
click at [229, 205] on p "BALDES PLASTICOS CON TAPA Y ASA" at bounding box center [210, 210] width 117 height 10
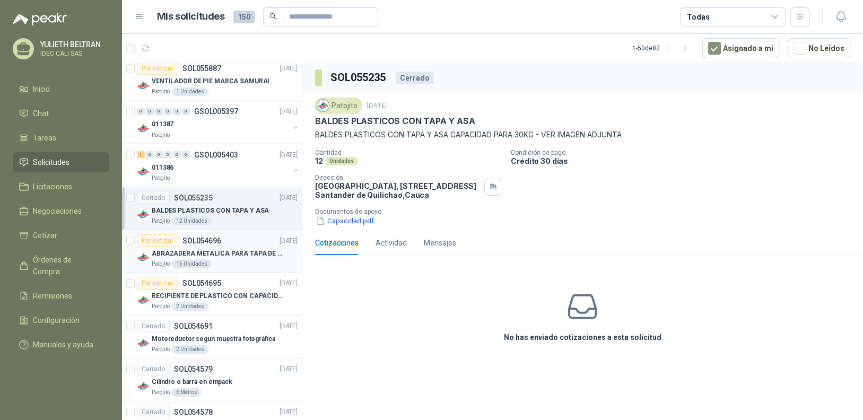
click at [227, 247] on div "ABRAZADERA METALICA PARA TAPA DE TAMBOR DE PLASTICO DE 50 LT" at bounding box center [225, 253] width 146 height 13
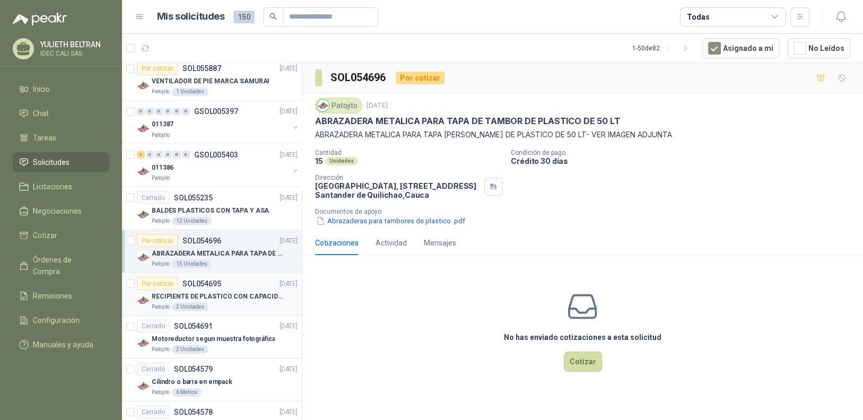
click at [232, 294] on p "RECIPIENTE DE PLASTICO CON CAPACIDAD DE 1.8 LT PARA LA EXTRACCIÓN MANUAL DE LIQ…" at bounding box center [218, 296] width 132 height 10
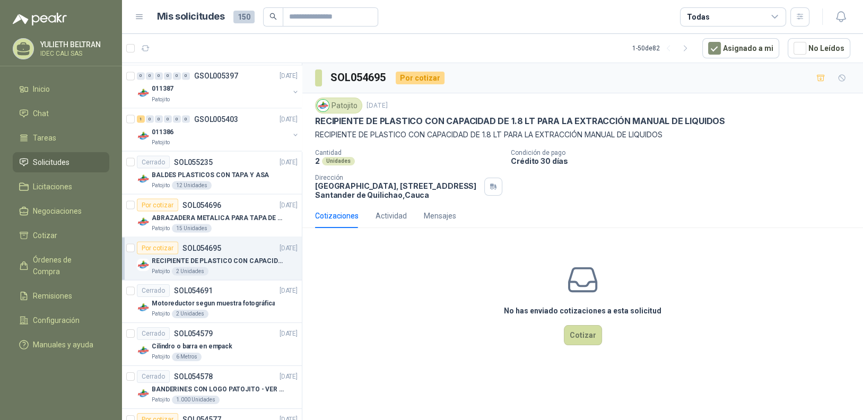
scroll to position [2175, 0]
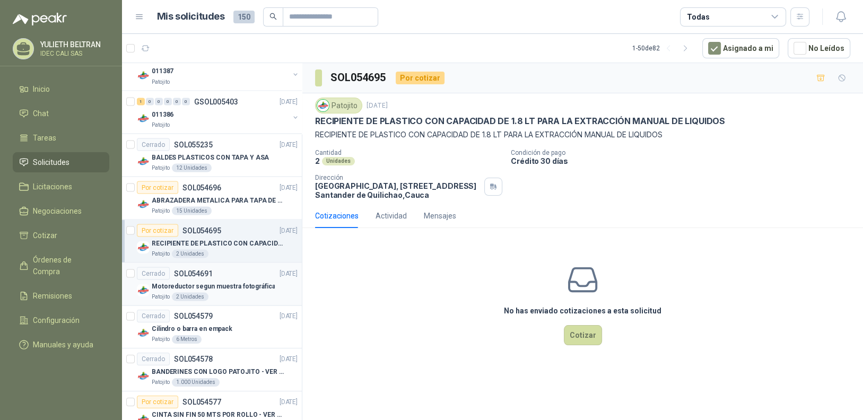
click at [223, 281] on p "Motoreductor segun muestra fotográfica" at bounding box center [213, 286] width 123 height 10
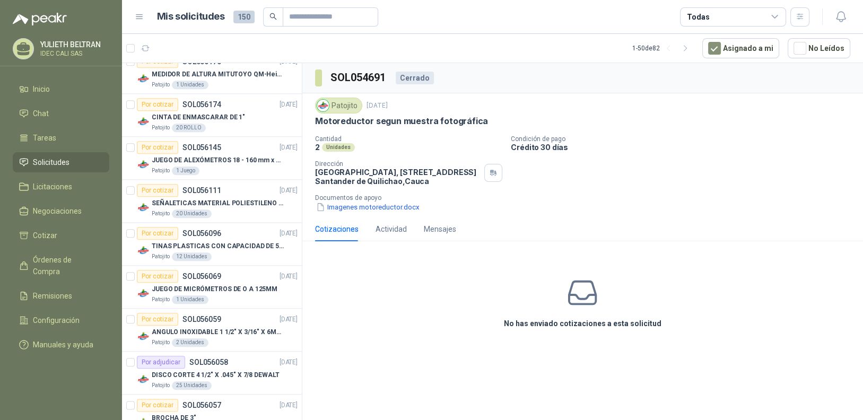
scroll to position [1220, 0]
